Goal: Task Accomplishment & Management: Complete application form

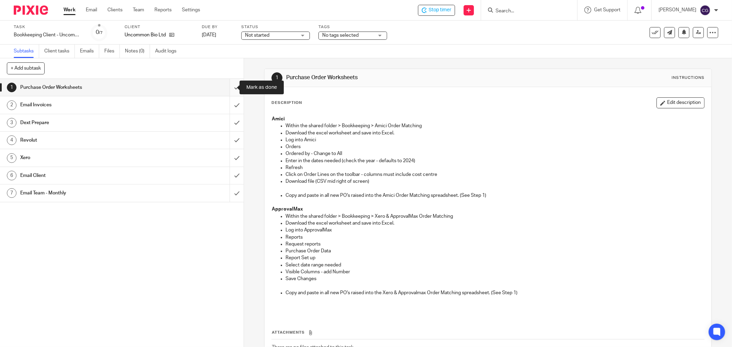
click at [230, 85] on input "submit" at bounding box center [122, 87] width 244 height 17
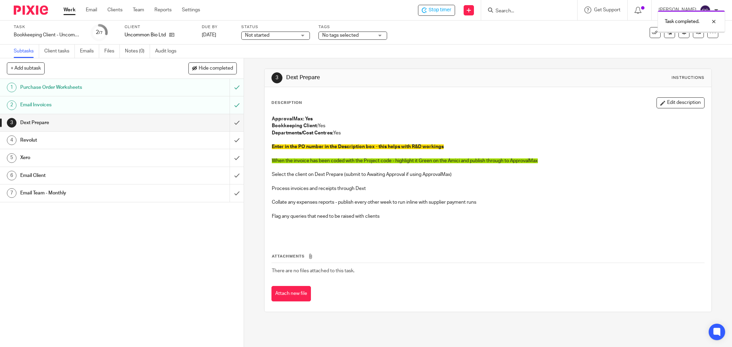
click at [227, 124] on input "submit" at bounding box center [122, 122] width 244 height 17
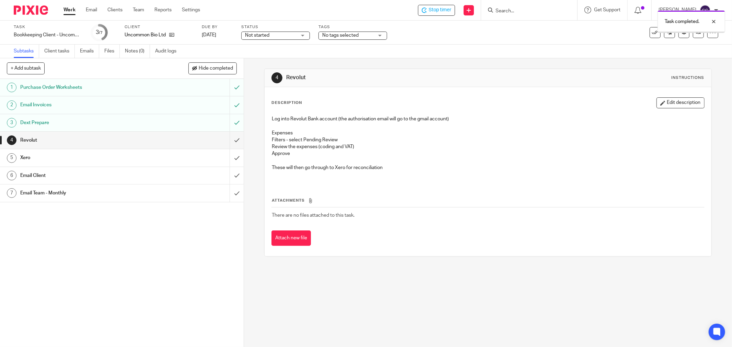
click at [227, 141] on input "submit" at bounding box center [122, 140] width 244 height 17
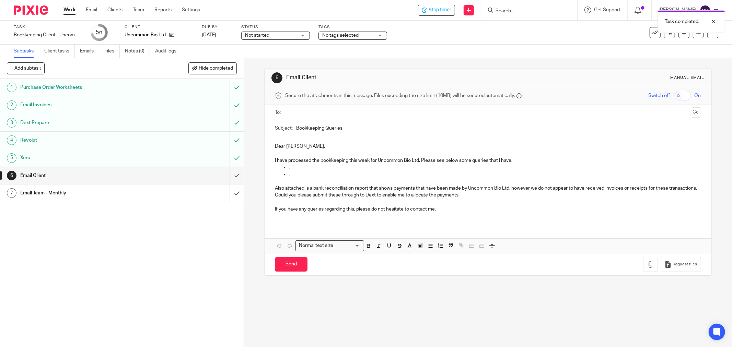
click at [301, 170] on p "." at bounding box center [495, 167] width 413 height 7
drag, startPoint x: 296, startPoint y: 176, endPoint x: 323, endPoint y: 172, distance: 27.1
click at [296, 176] on p "." at bounding box center [495, 174] width 413 height 7
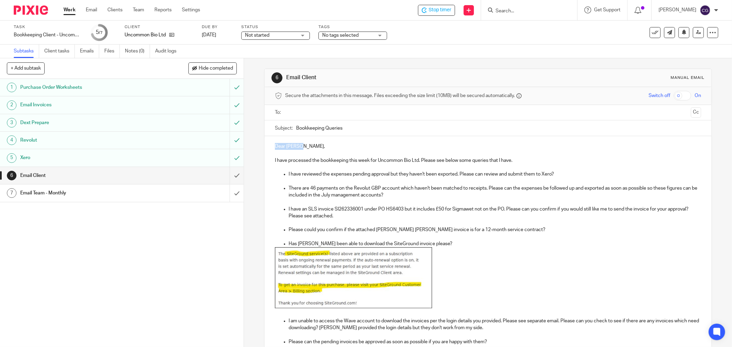
drag, startPoint x: 307, startPoint y: 148, endPoint x: 244, endPoint y: 143, distance: 62.7
click at [245, 144] on div "6 Email Client Manual email Secure the attachments in this message. Files excee…" at bounding box center [488, 202] width 488 height 289
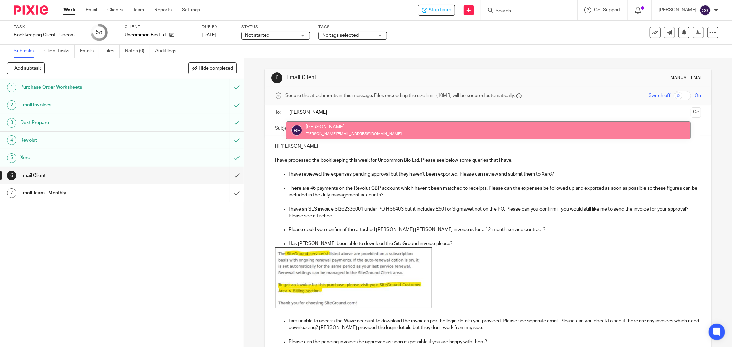
type input "ruth"
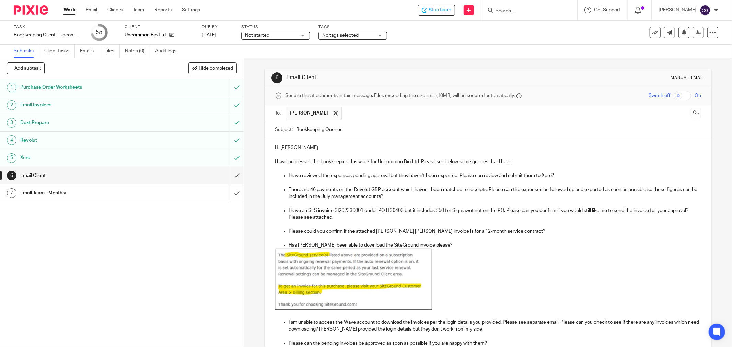
click at [378, 115] on input "text" at bounding box center [516, 113] width 343 height 13
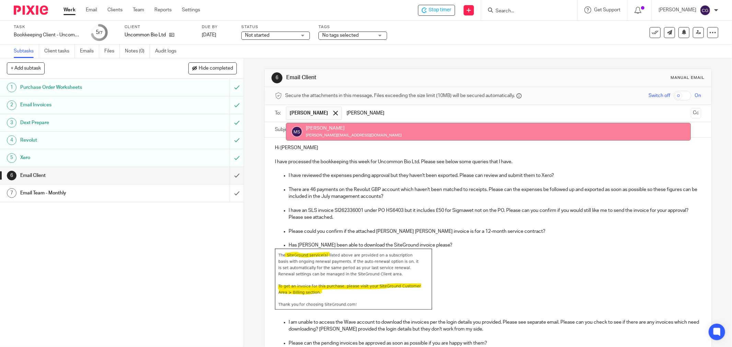
type input "molly"
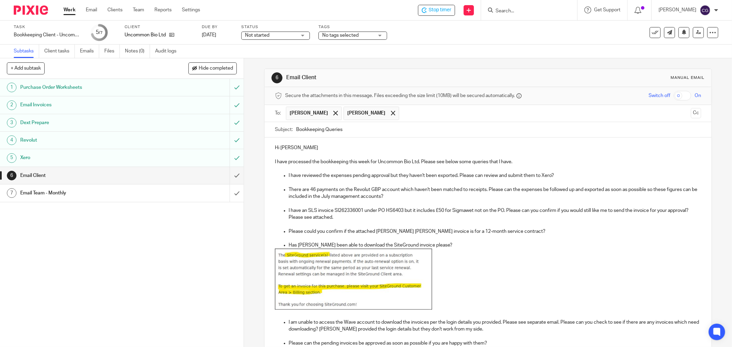
drag, startPoint x: 294, startPoint y: 132, endPoint x: 298, endPoint y: 133, distance: 3.8
click at [296, 132] on input "Bookkeeping Queries" at bounding box center [498, 129] width 405 height 15
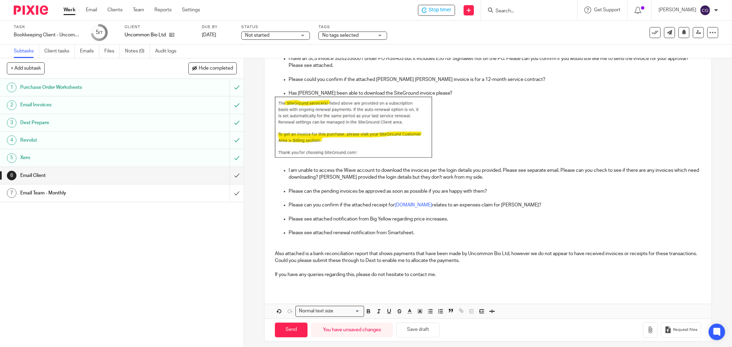
scroll to position [157, 0]
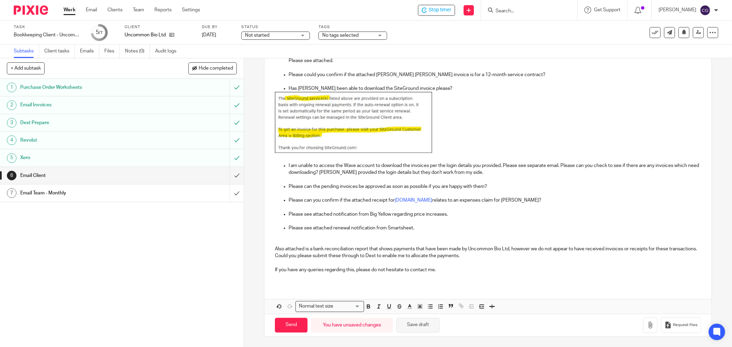
type input "Uncommonn Bookkeeping Queries 11.08.2025"
click at [413, 322] on button "Save draft" at bounding box center [417, 325] width 43 height 15
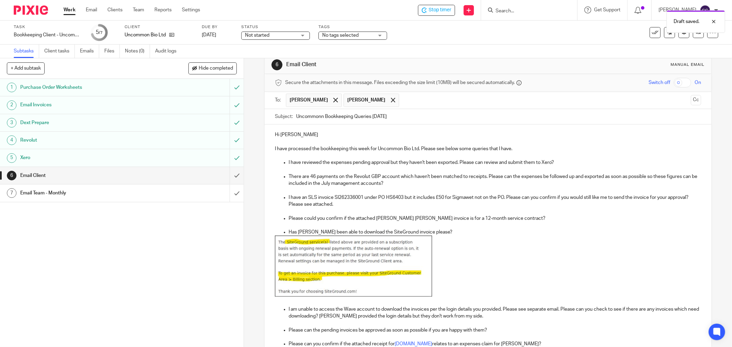
scroll to position [4, 0]
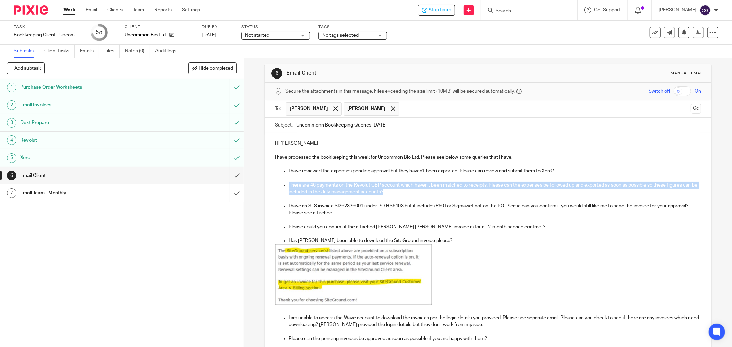
drag, startPoint x: 402, startPoint y: 194, endPoint x: 286, endPoint y: 187, distance: 116.5
click at [286, 187] on ul "There are 46 payments on the Revolut GBP account which haven't been matched to …" at bounding box center [488, 189] width 426 height 14
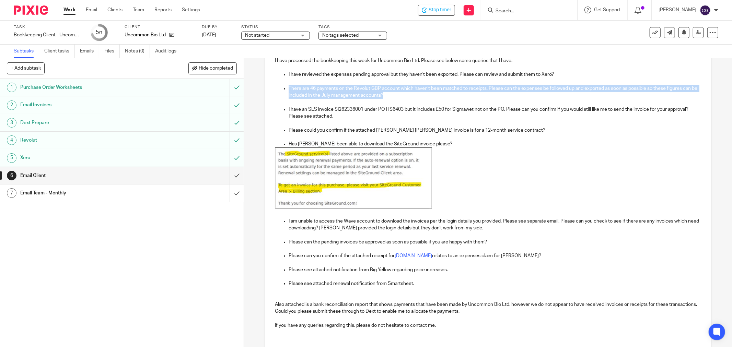
scroll to position [119, 0]
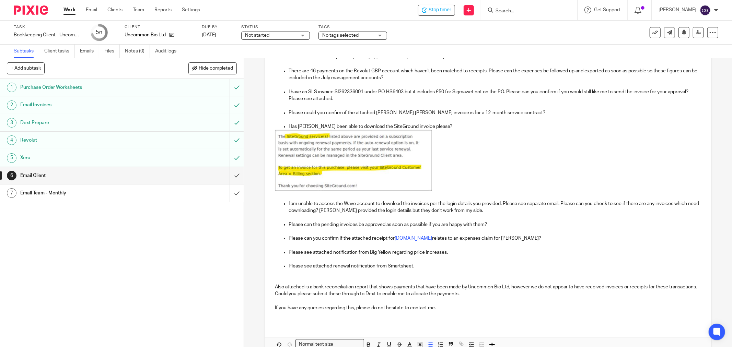
click at [444, 127] on p "Has Benjamina been able to download the SiteGround invoice please?" at bounding box center [495, 126] width 413 height 7
drag, startPoint x: 286, startPoint y: 191, endPoint x: 297, endPoint y: 197, distance: 12.3
click at [286, 191] on ul "Has Benjamina been able to download the SiteGround invoice please?" at bounding box center [488, 158] width 426 height 70
click at [444, 128] on p "Has Benjamina been able to download the SiteGround invoice please?" at bounding box center [495, 126] width 413 height 7
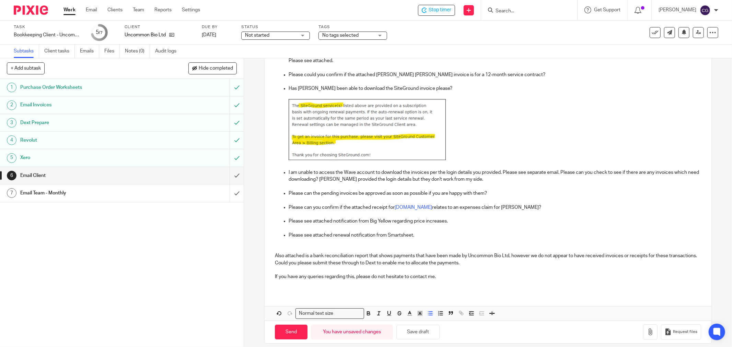
scroll to position [164, 0]
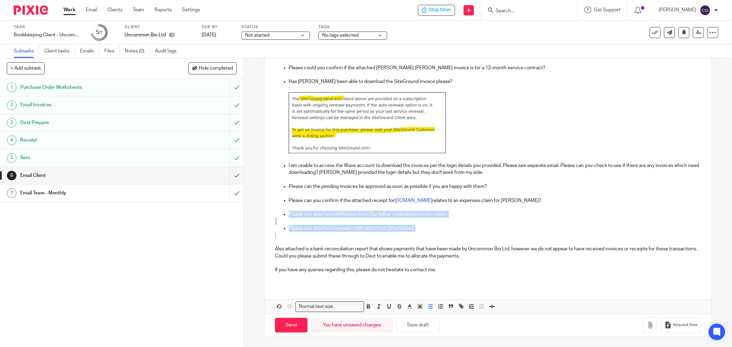
drag, startPoint x: 420, startPoint y: 232, endPoint x: 283, endPoint y: 213, distance: 137.9
click at [283, 213] on div "Hi Ruth I have processed the bookkeeping this week for Uncommon Bio Ltd. Please…" at bounding box center [488, 130] width 447 height 312
drag, startPoint x: 466, startPoint y: 230, endPoint x: 471, endPoint y: 228, distance: 5.5
click at [467, 229] on p "Please see attached renewal notification from Smartsheet." at bounding box center [495, 228] width 413 height 7
click at [411, 322] on button "Save draft" at bounding box center [417, 325] width 43 height 15
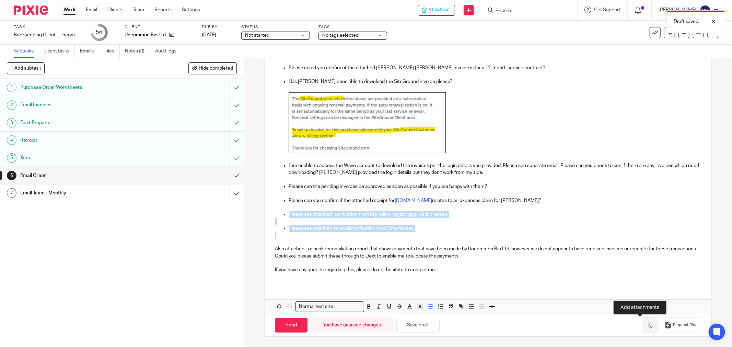
click at [647, 323] on icon "button" at bounding box center [650, 325] width 7 height 7
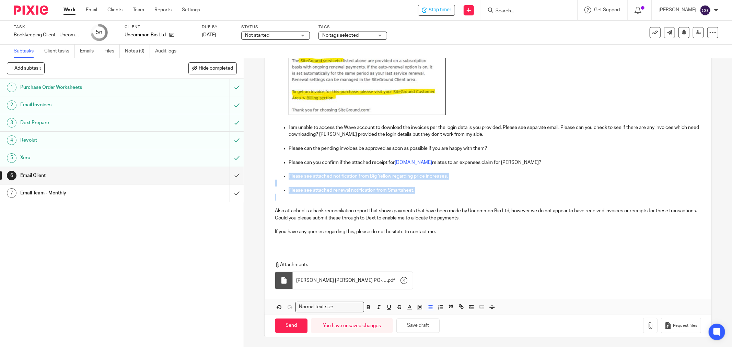
scroll to position [203, 0]
click at [647, 326] on icon "button" at bounding box center [650, 325] width 7 height 7
click at [420, 197] on p at bounding box center [488, 197] width 426 height 7
click at [408, 187] on p "Please see attached renewal notification from Smartsheet." at bounding box center [495, 190] width 413 height 7
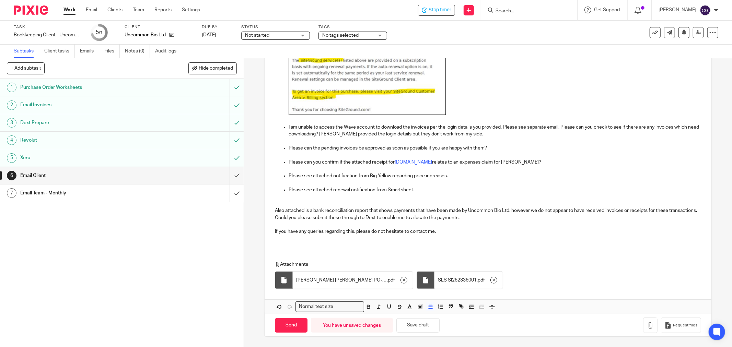
click at [424, 138] on p at bounding box center [488, 141] width 426 height 7
drag, startPoint x: 419, startPoint y: 189, endPoint x: 287, endPoint y: 171, distance: 133.1
click at [287, 171] on div "Hi Ruth I have processed the bookkeeping this week for Uncommon Bio Ltd. Please…" at bounding box center [488, 91] width 447 height 312
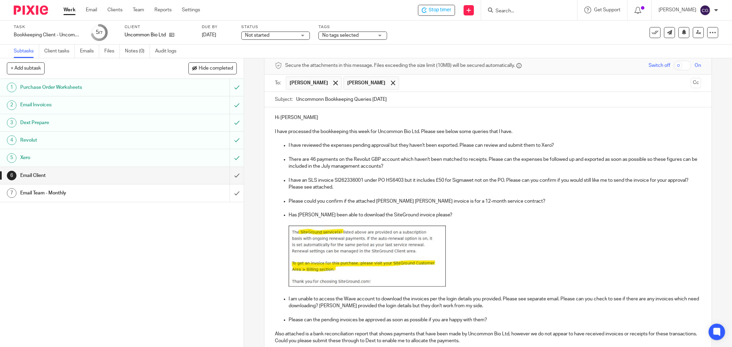
scroll to position [1, 0]
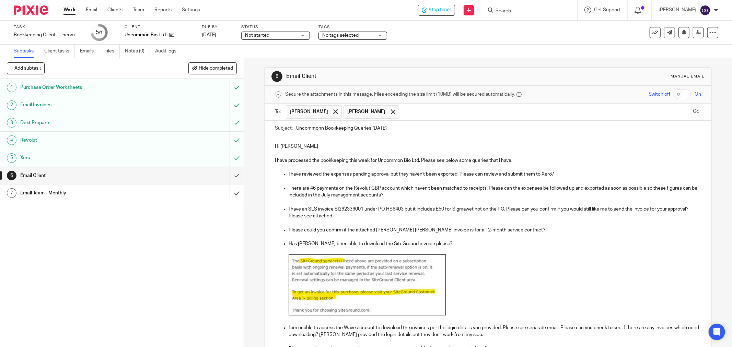
click at [313, 187] on p "There are 46 payments on the Revolut GBP account which haven't been matched to …" at bounding box center [495, 192] width 413 height 14
click at [533, 249] on p at bounding box center [495, 250] width 413 height 7
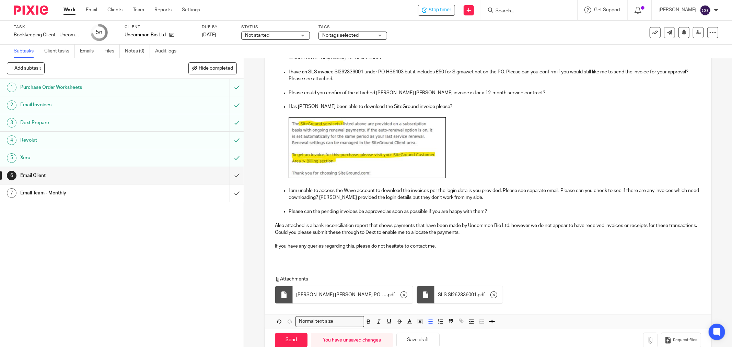
scroll to position [154, 0]
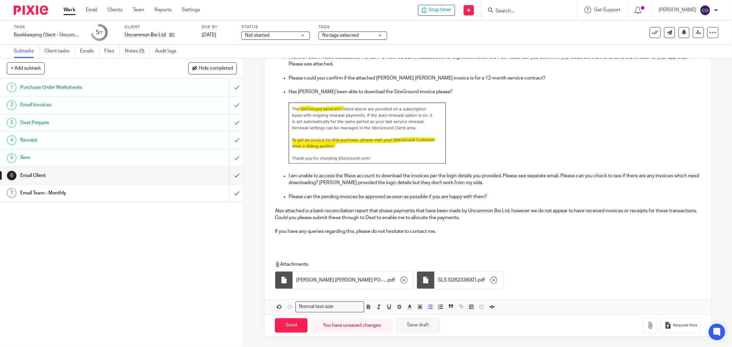
click at [414, 331] on button "Save draft" at bounding box center [417, 325] width 43 height 15
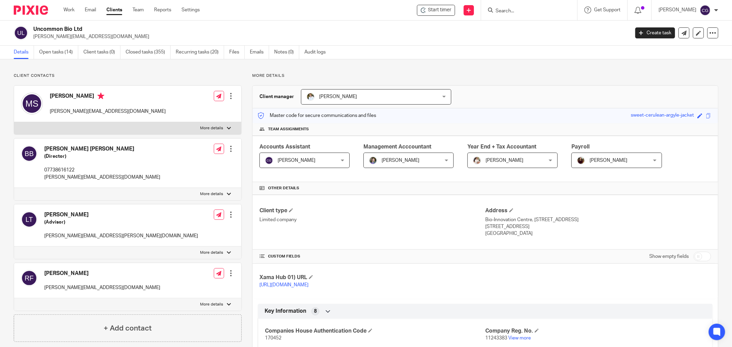
scroll to position [680, 0]
